Goal: Transaction & Acquisition: Purchase product/service

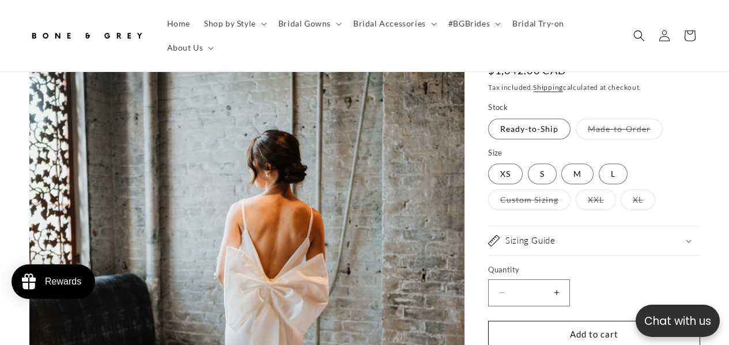
select select "**********"
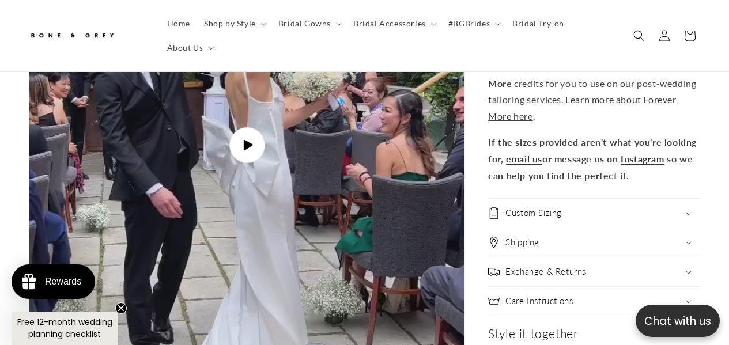
scroll to position [3630, 0]
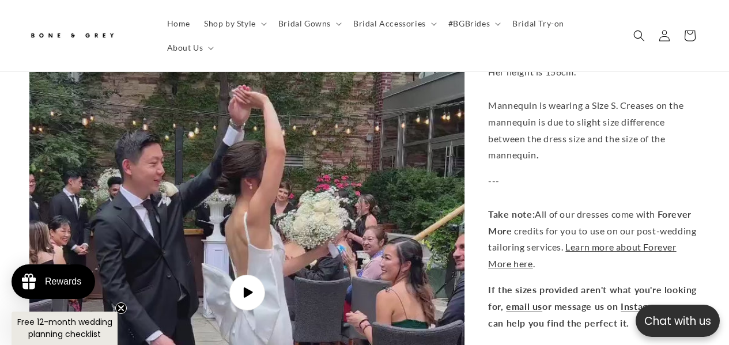
click at [297, 272] on img "Gallery Viewer" at bounding box center [246, 292] width 434 height 773
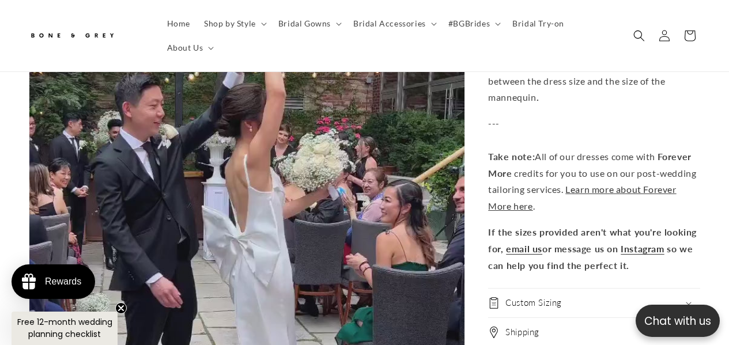
scroll to position [0, 479]
click at [307, 226] on video "Saravine Spaghetti Strap Column Wedding Dress with Removable Bow | Bone and Gre…" at bounding box center [246, 234] width 435 height 773
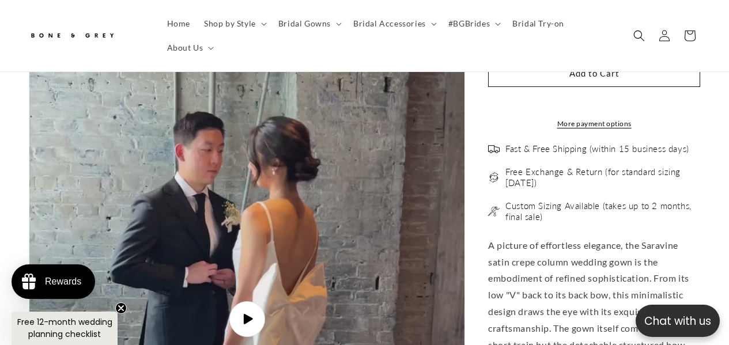
scroll to position [2823, 0]
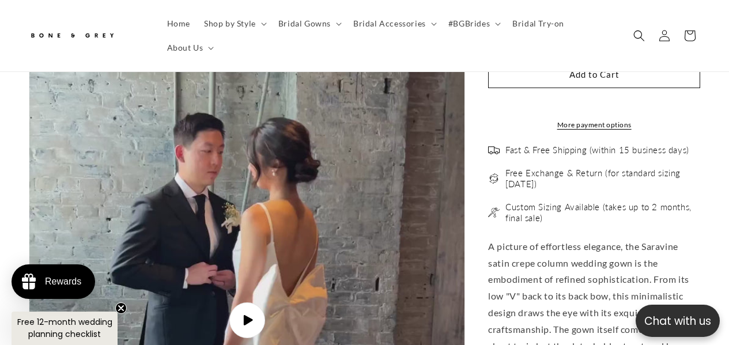
click at [314, 221] on img "Gallery Viewer" at bounding box center [246, 320] width 434 height 773
click at [345, 205] on video "Saravine Spaghetti Strap Column Wedding Dress with Removable Bow | Bone and Gre…" at bounding box center [246, 320] width 435 height 773
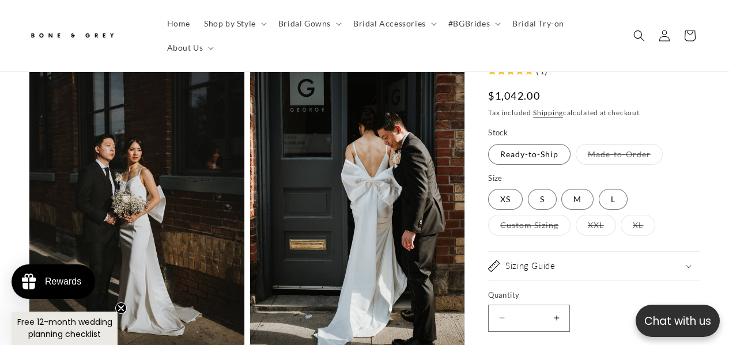
scroll to position [0, 0]
